Goal: Check status

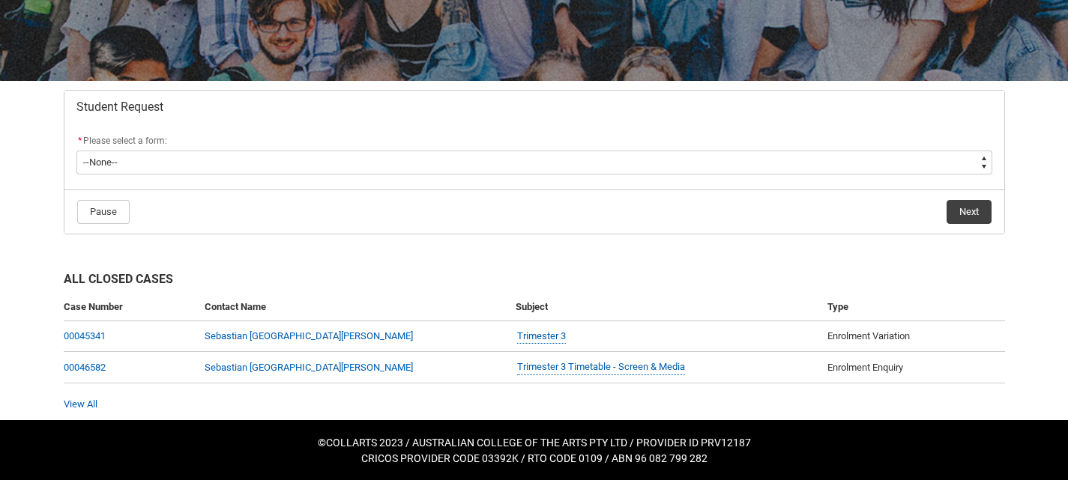
scroll to position [220, 0]
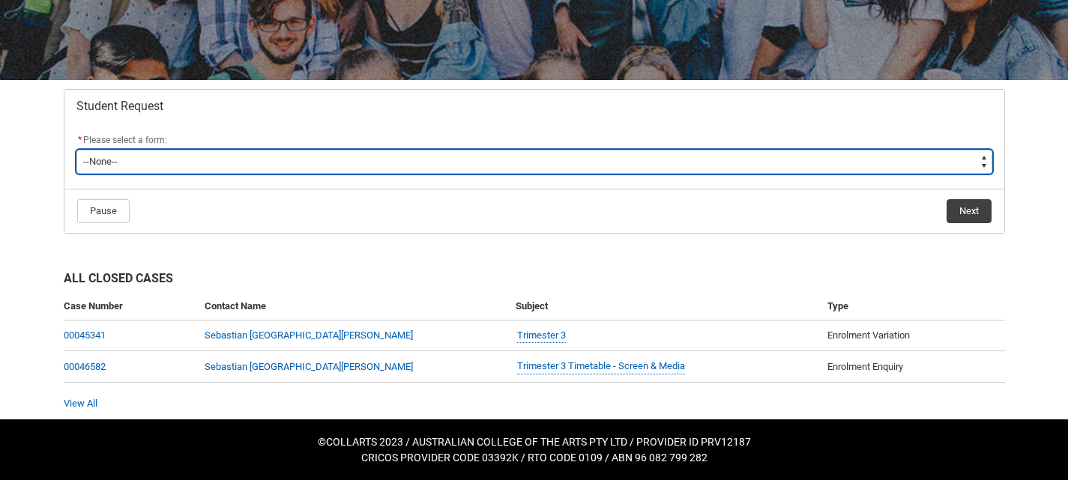
click at [543, 150] on select "--None-- Academic Transcript Application to Appeal Assignment Extension Change …" at bounding box center [534, 162] width 916 height 24
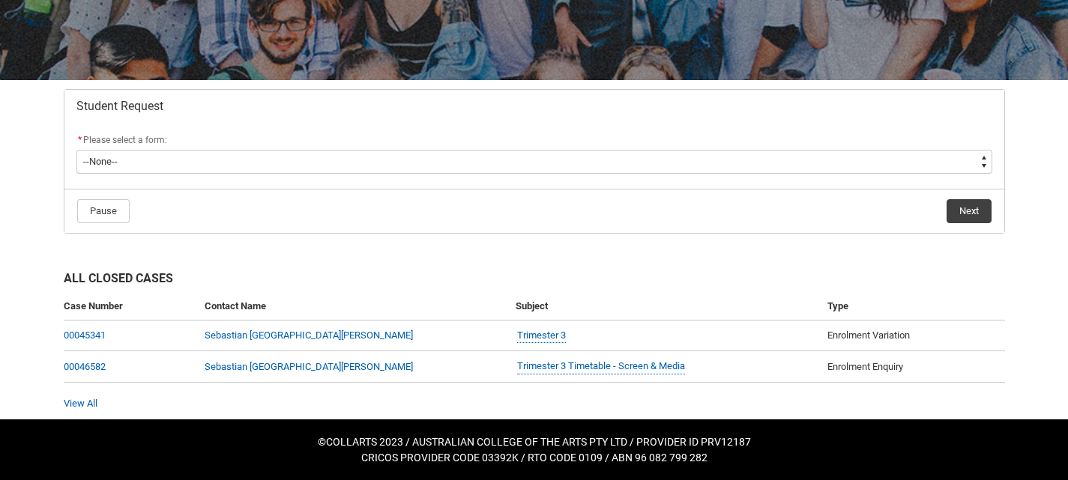
click at [33, 182] on div "Skip to Main Content Collarts Education Community Home New Enrolment Applicatio…" at bounding box center [534, 130] width 1068 height 700
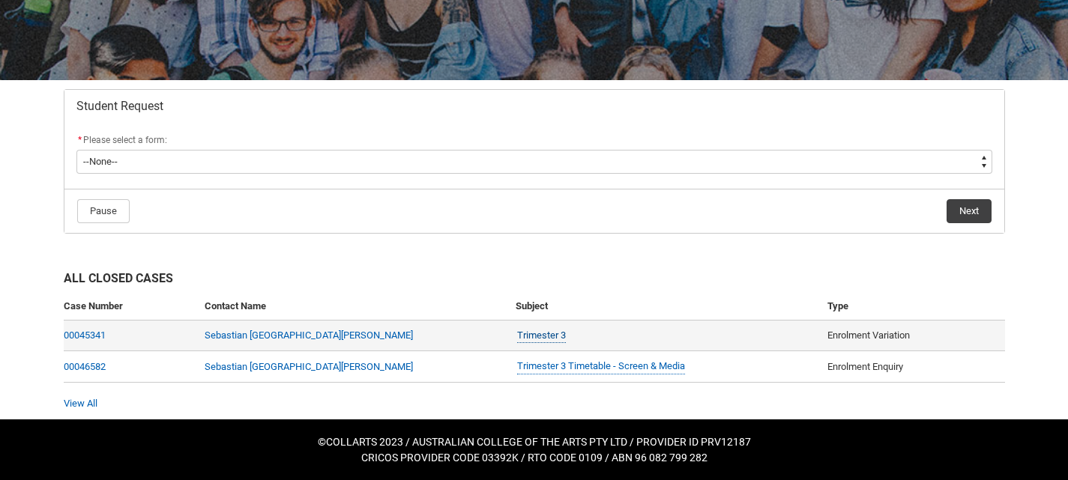
click at [517, 340] on link "Trimester 3" at bounding box center [541, 336] width 49 height 16
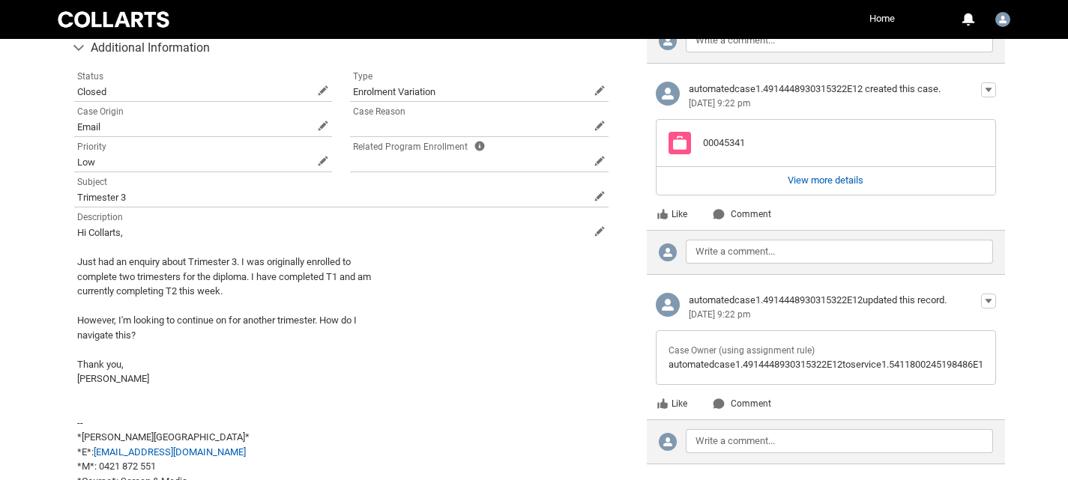
scroll to position [654, 0]
